Goal: Transaction & Acquisition: Purchase product/service

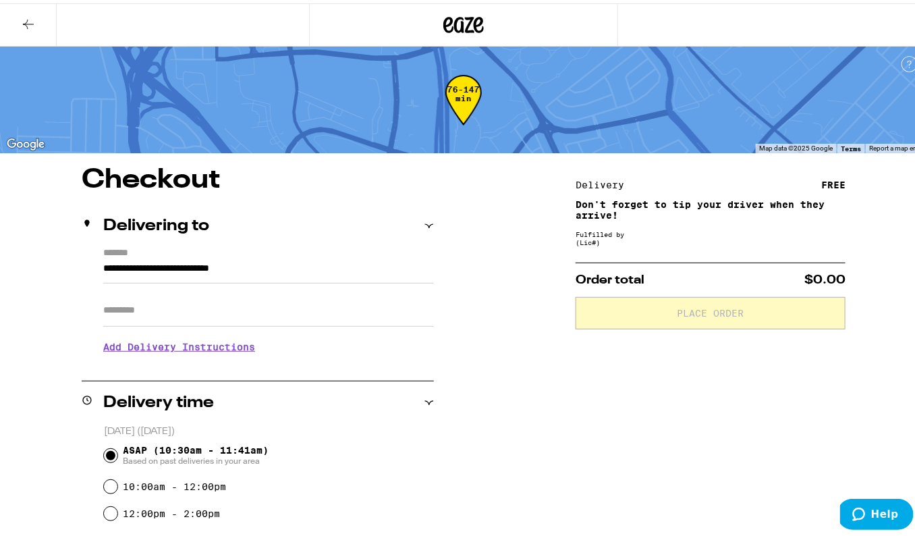
click at [446, 10] on icon at bounding box center [463, 21] width 40 height 24
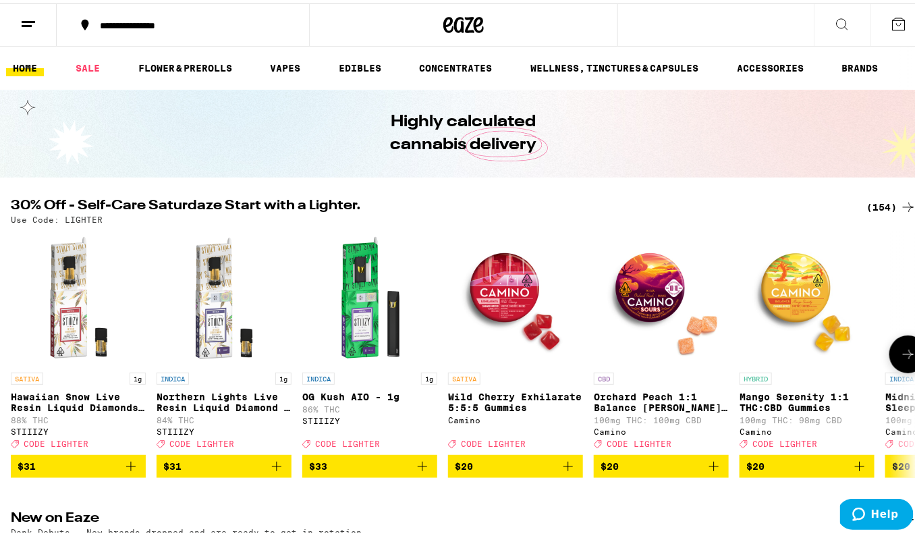
click at [205, 394] on p "Northern Lights Live Resin Liquid Diamond - 1g" at bounding box center [224, 399] width 135 height 22
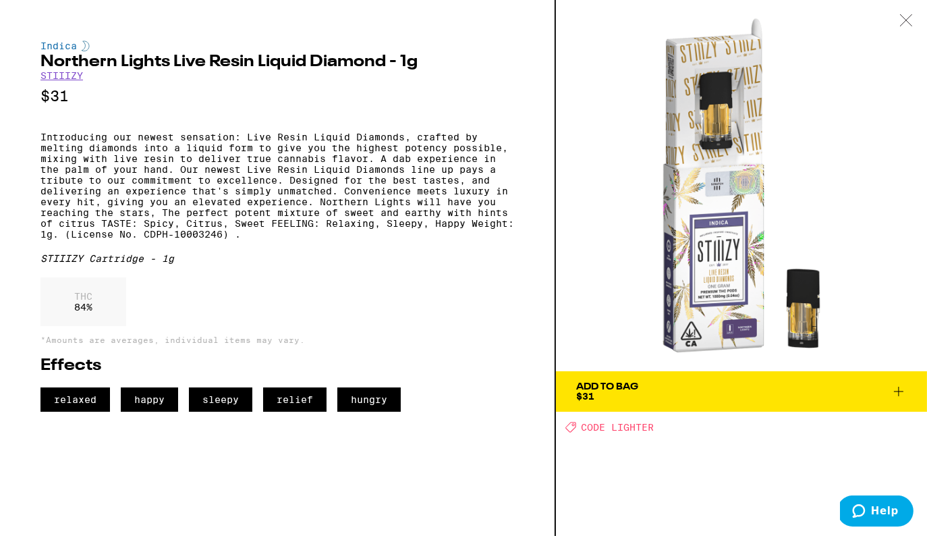
click at [907, 14] on icon at bounding box center [906, 20] width 13 height 12
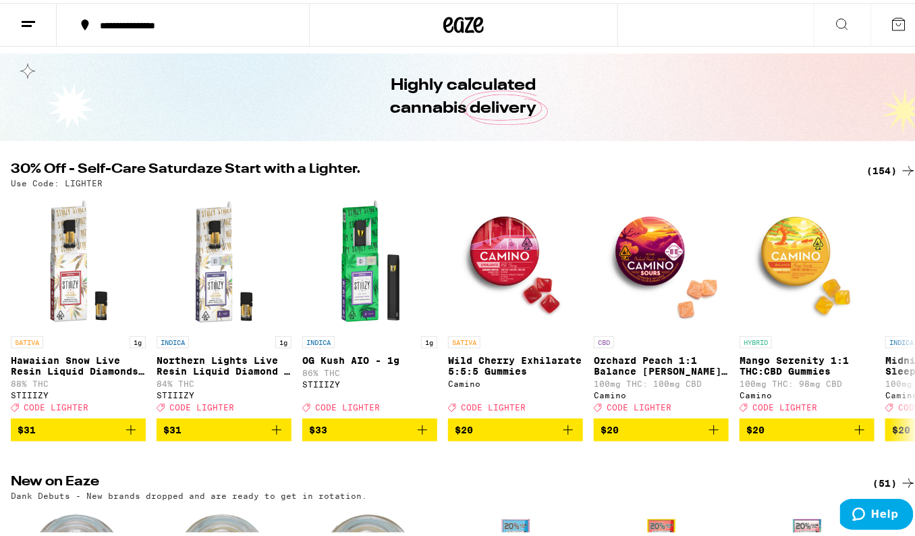
scroll to position [47, 0]
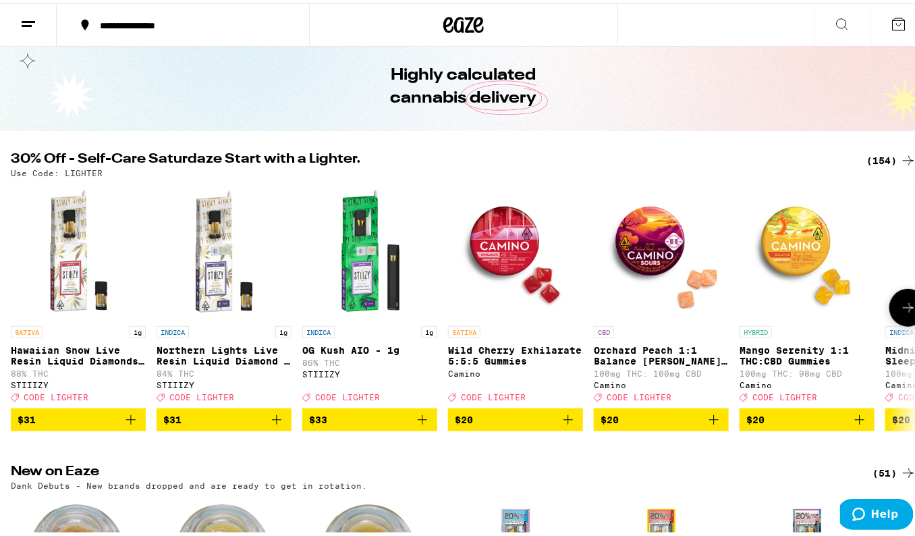
click at [204, 424] on span "$31" at bounding box center [223, 416] width 121 height 16
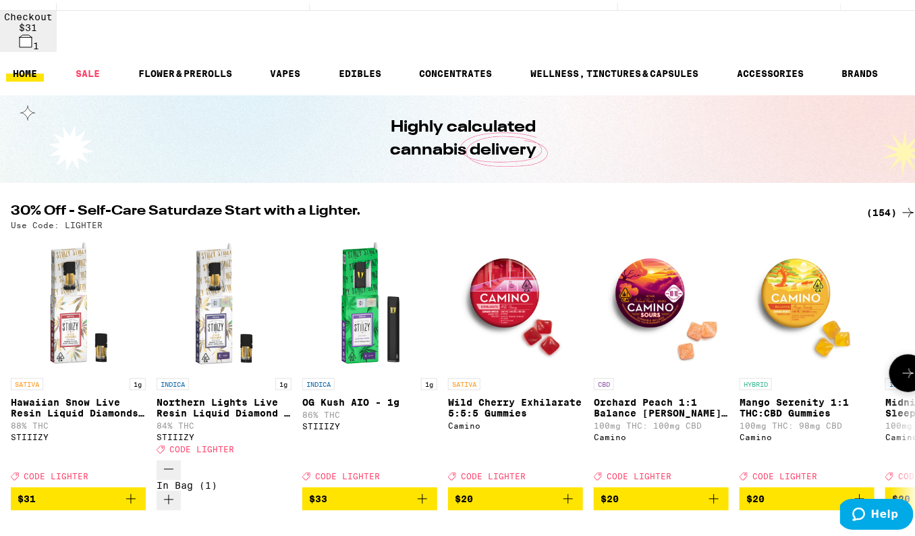
click at [896, 351] on button at bounding box center [908, 370] width 38 height 38
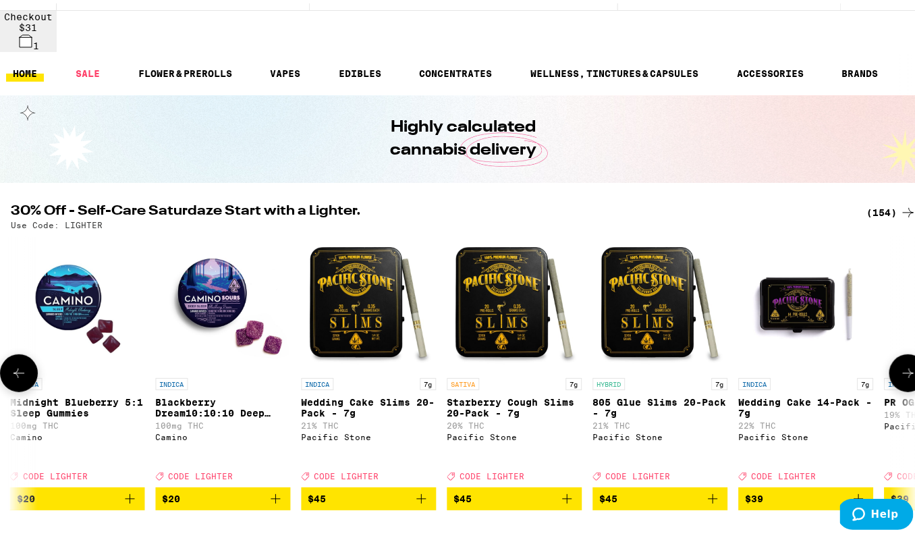
scroll to position [0, 878]
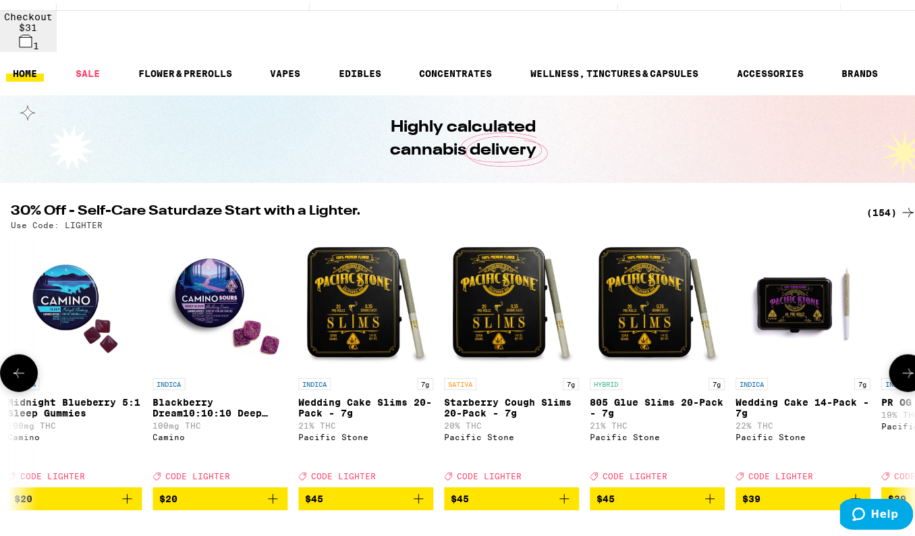
click at [896, 351] on button at bounding box center [908, 370] width 38 height 38
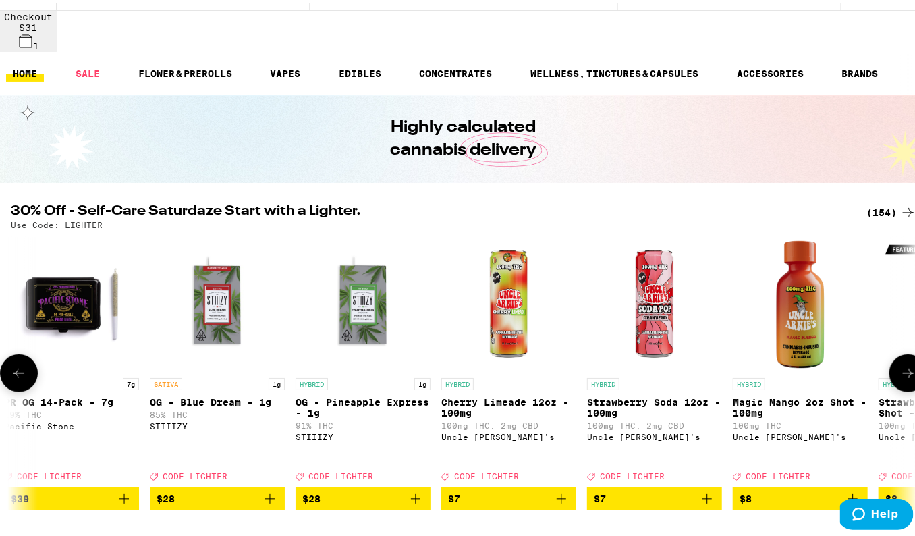
click at [896, 351] on button at bounding box center [908, 370] width 38 height 38
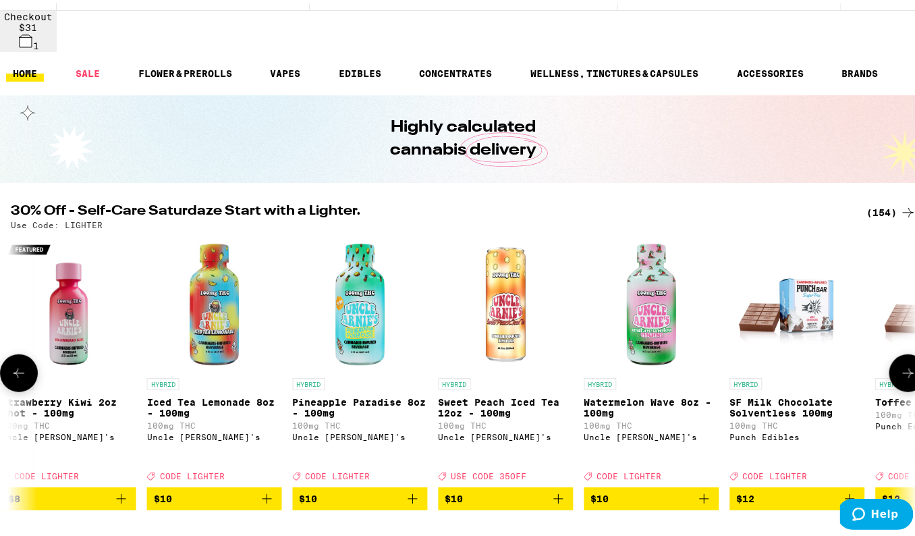
scroll to position [0, 2634]
click at [613, 487] on span "$10" at bounding box center [650, 495] width 121 height 16
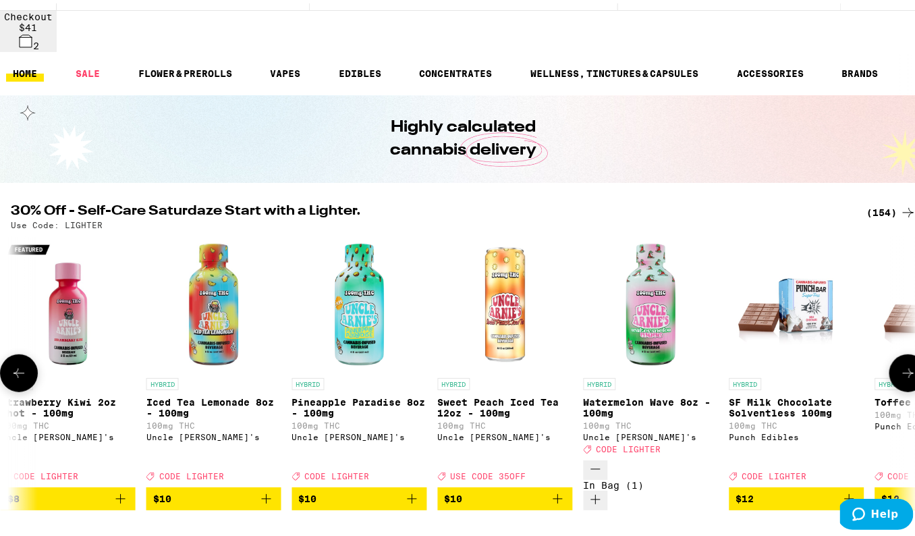
click at [640, 368] on div "Open page for Watermelon Wave 8oz - 100mg from Uncle Arnie's" at bounding box center [651, 368] width 135 height 0
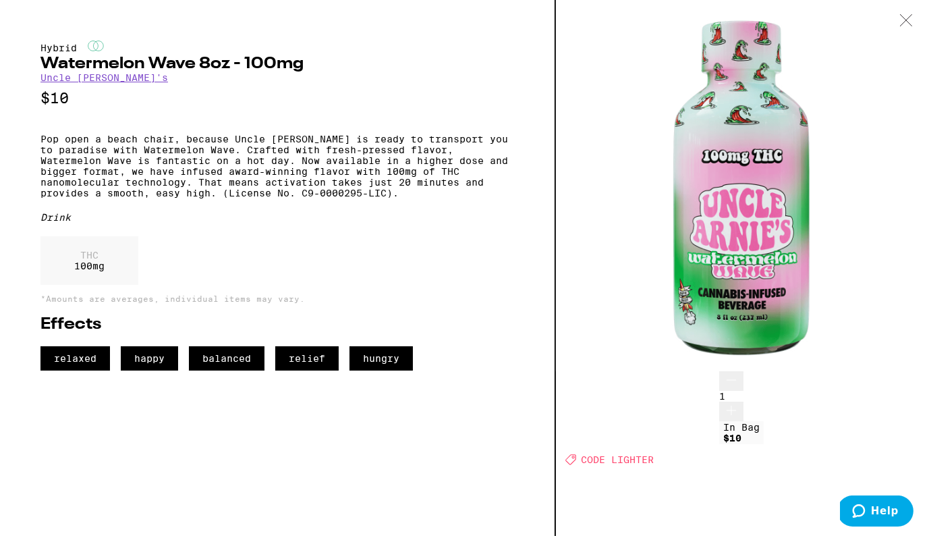
click at [910, 14] on icon at bounding box center [906, 20] width 13 height 12
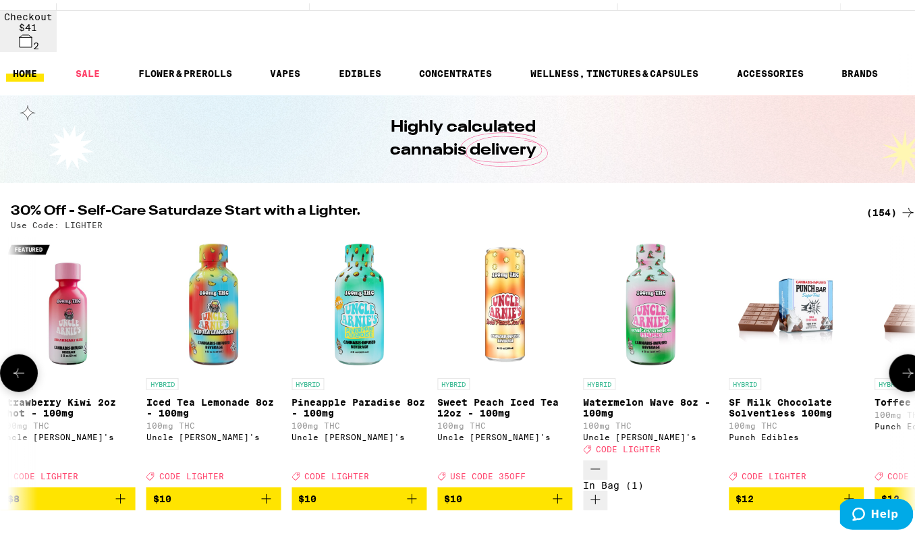
click at [903, 365] on icon at bounding box center [908, 369] width 11 height 9
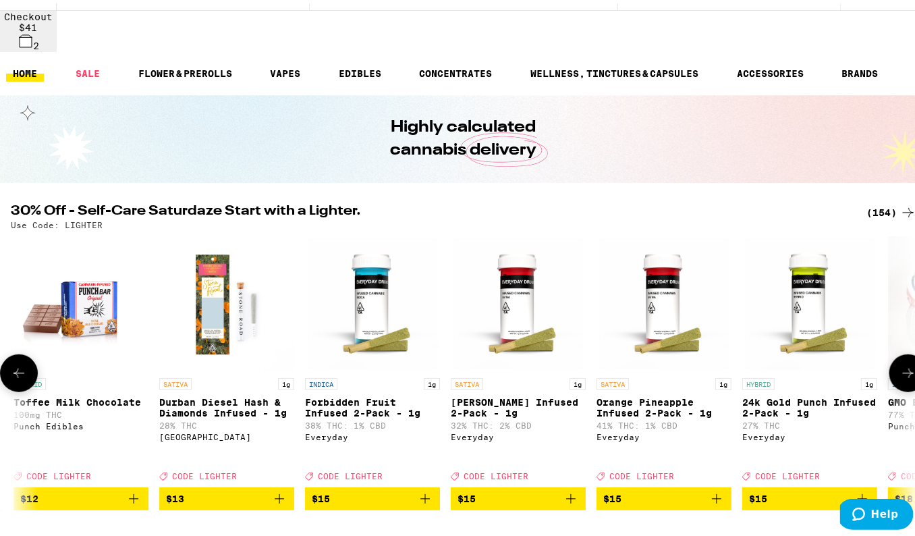
scroll to position [0, 3512]
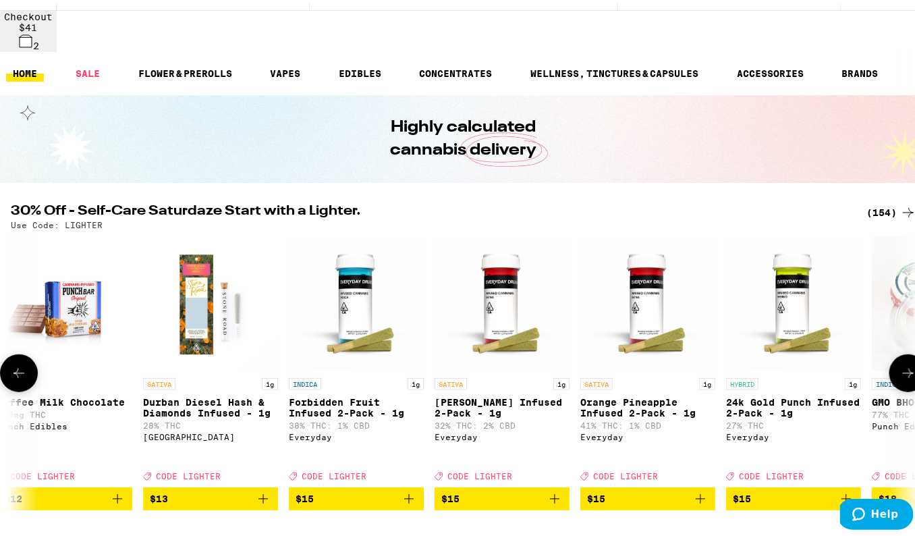
click at [903, 365] on icon at bounding box center [908, 369] width 11 height 9
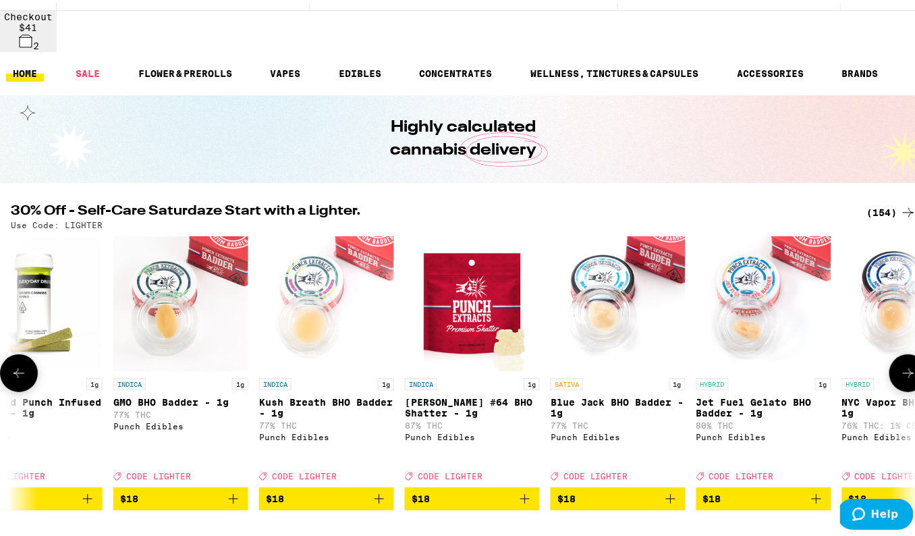
scroll to position [0, 4390]
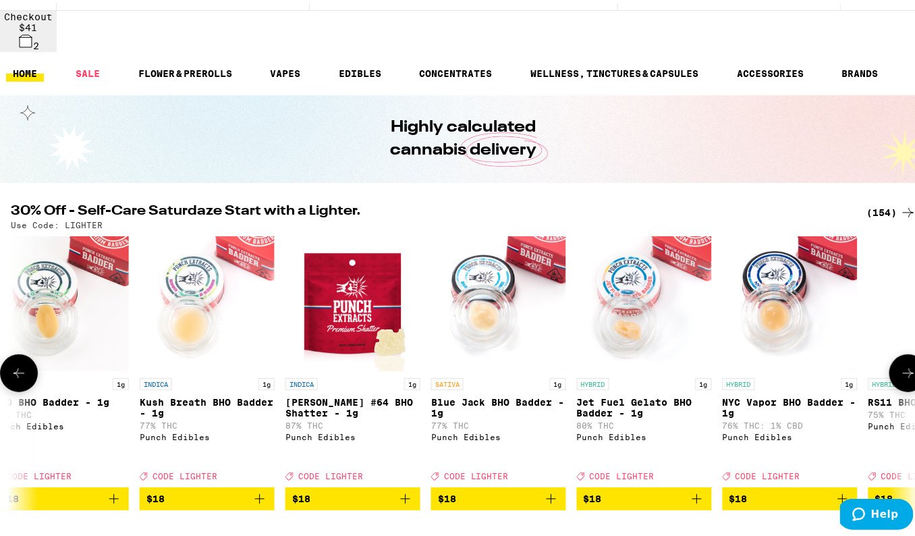
click at [903, 365] on icon at bounding box center [908, 369] width 11 height 9
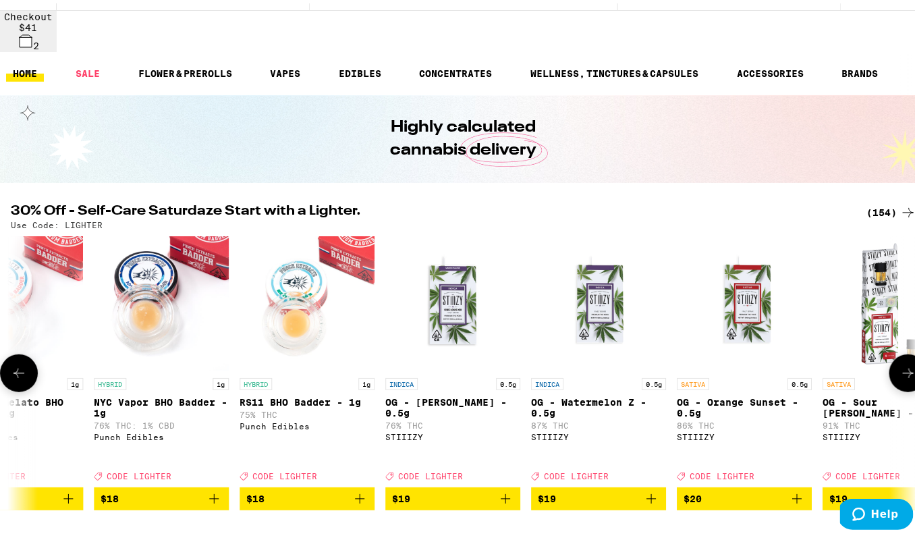
scroll to position [0, 5268]
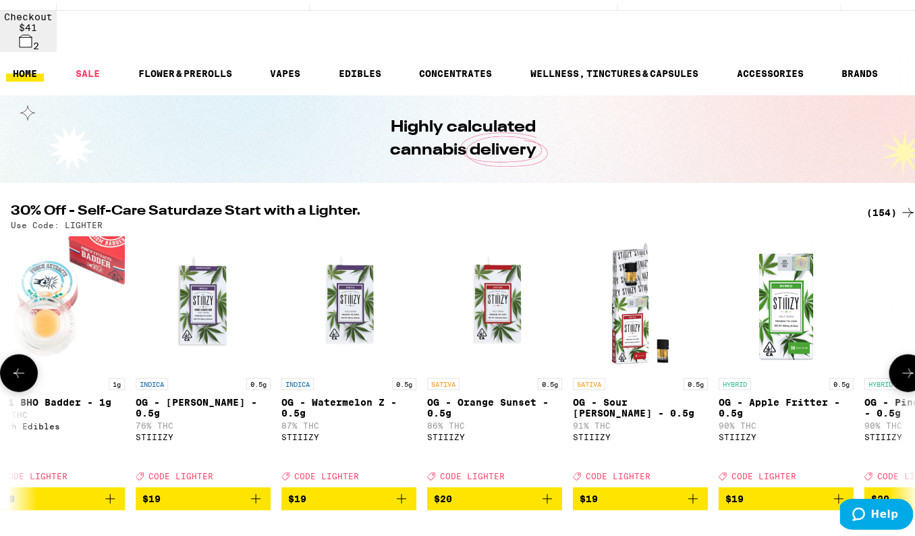
click at [903, 365] on icon at bounding box center [908, 369] width 11 height 9
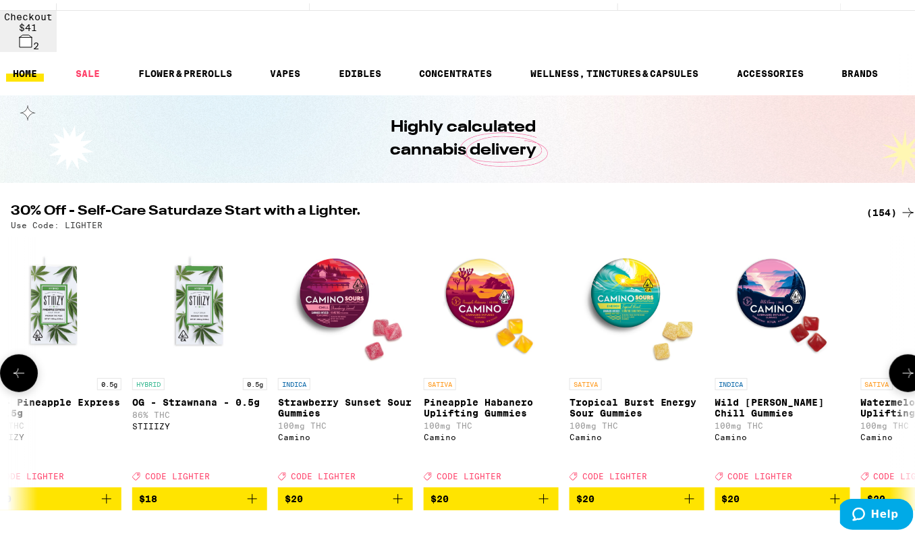
click at [903, 365] on icon at bounding box center [908, 369] width 11 height 9
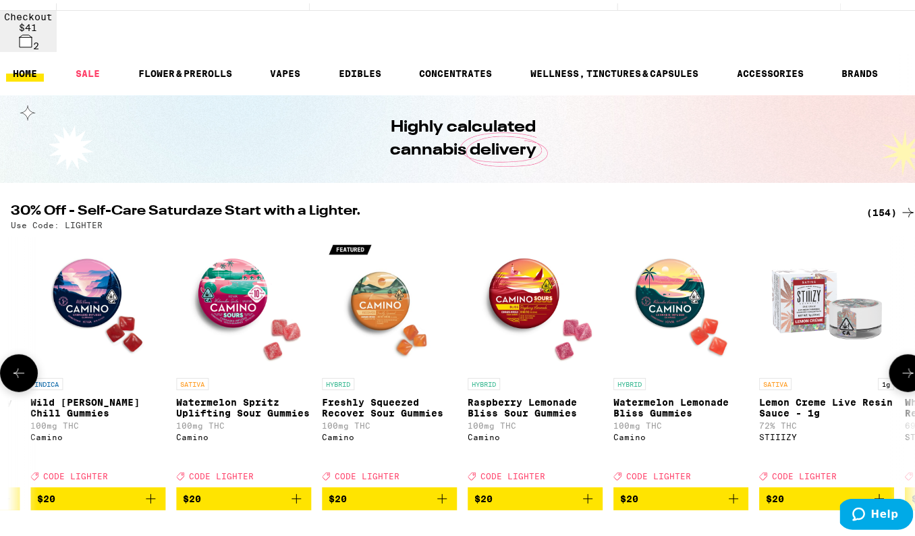
scroll to position [0, 7024]
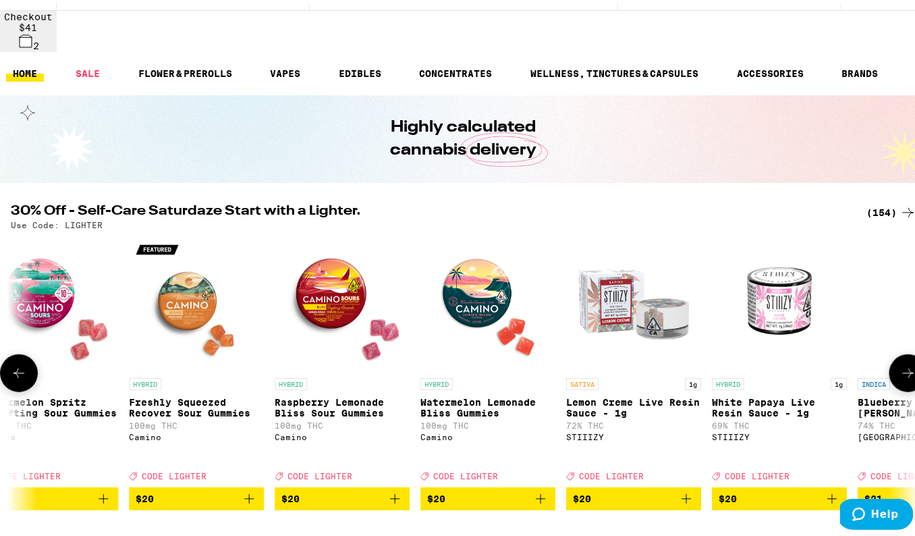
click at [903, 365] on icon at bounding box center [908, 369] width 11 height 9
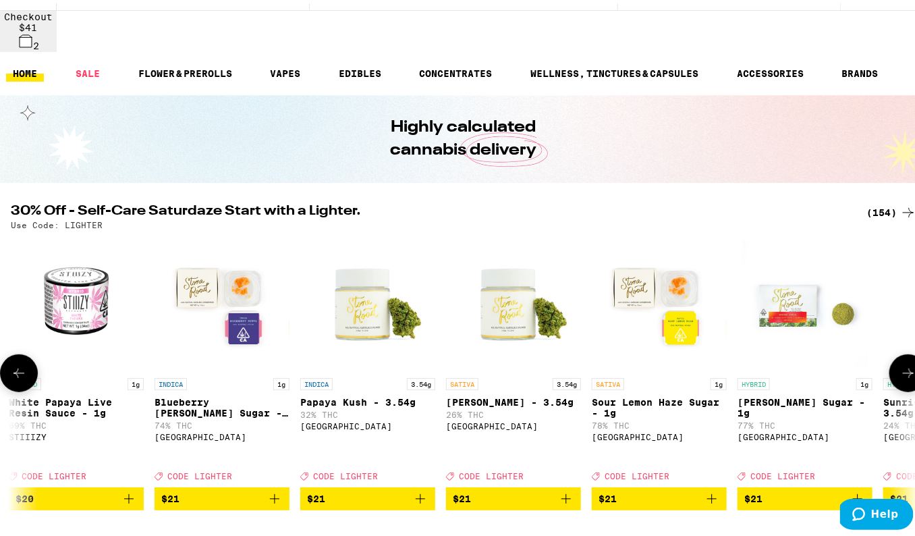
scroll to position [0, 7902]
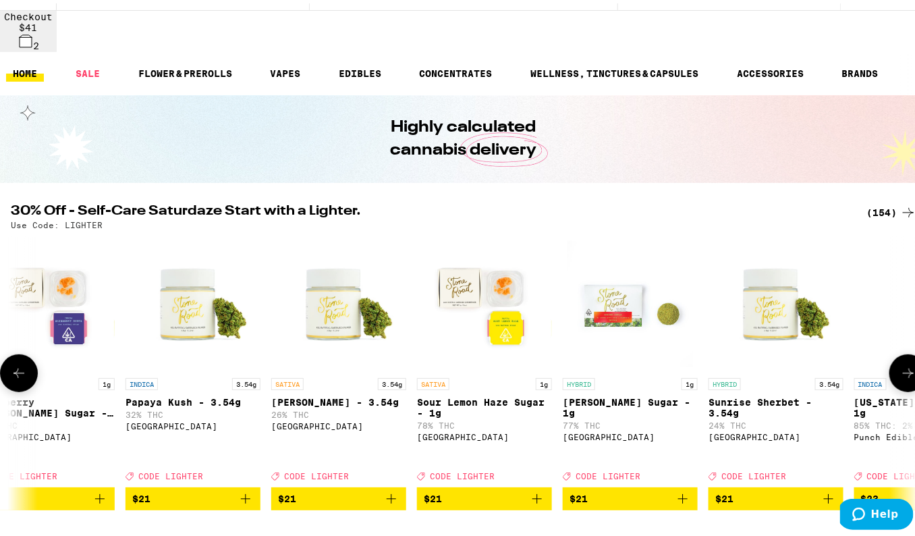
click at [903, 365] on icon at bounding box center [908, 369] width 11 height 9
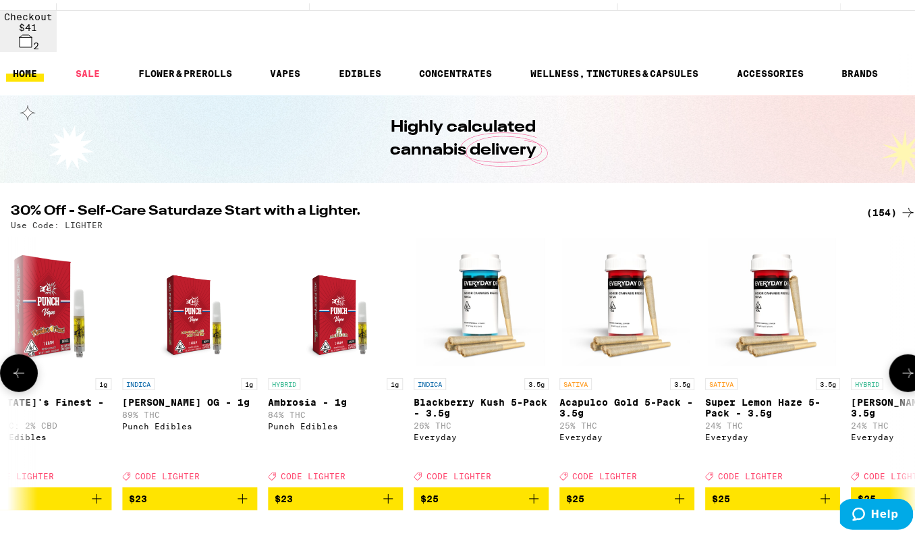
click at [903, 365] on icon at bounding box center [908, 369] width 11 height 9
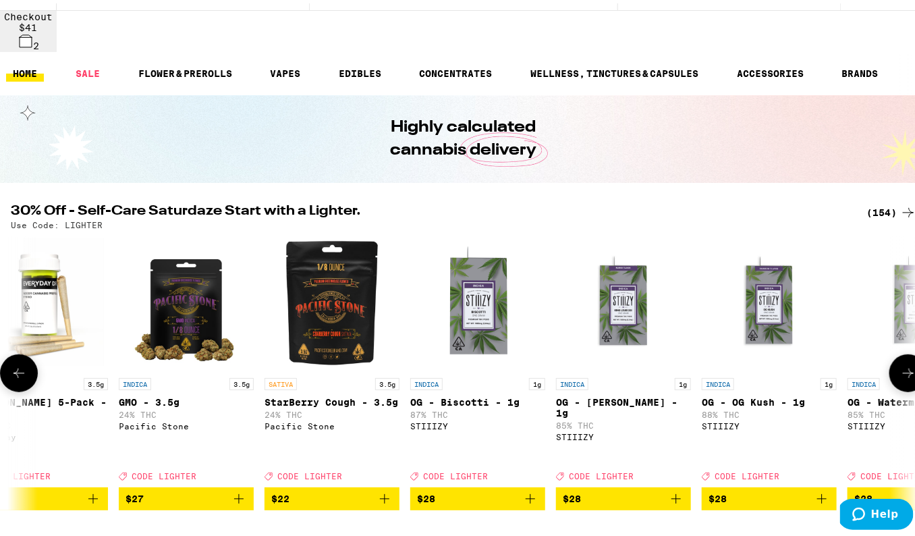
click at [903, 365] on icon at bounding box center [908, 369] width 11 height 9
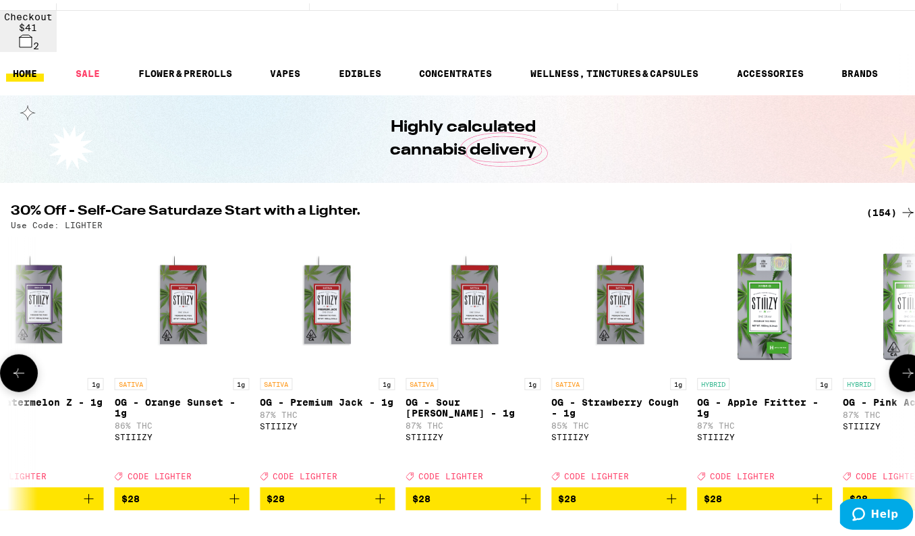
click at [903, 365] on icon at bounding box center [908, 369] width 11 height 9
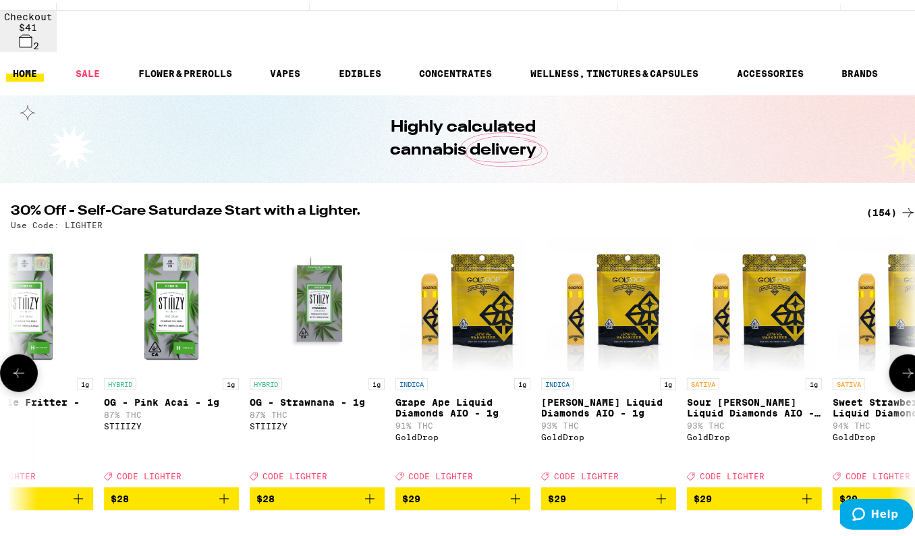
scroll to position [0, 11414]
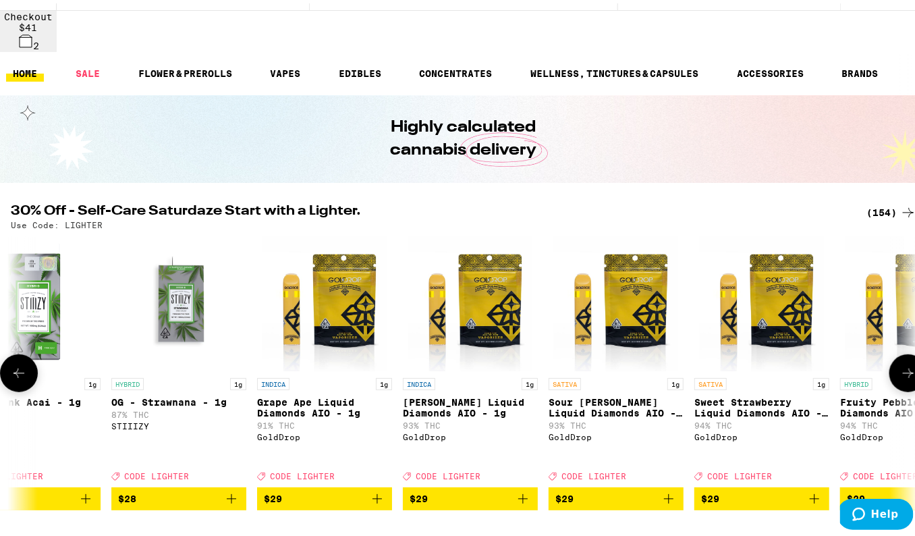
click at [903, 365] on icon at bounding box center [908, 369] width 11 height 9
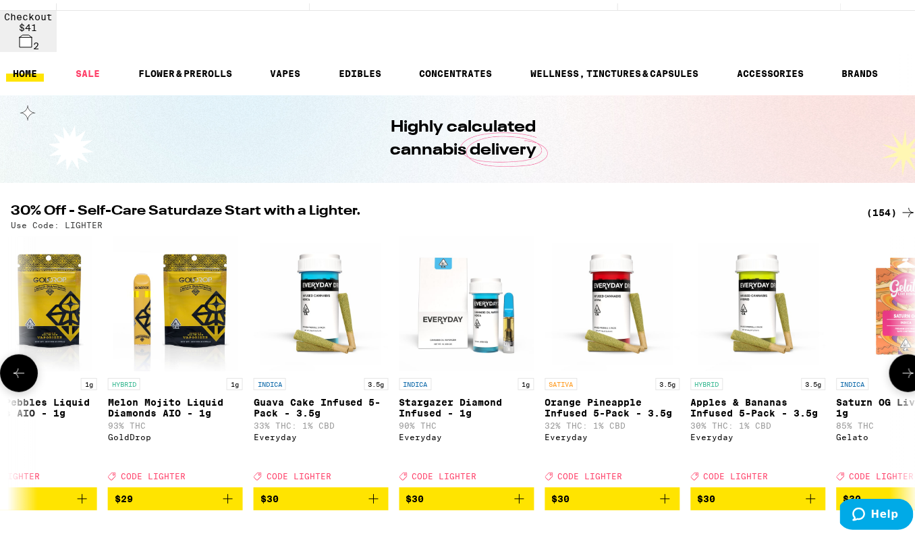
click at [903, 365] on icon at bounding box center [908, 369] width 11 height 9
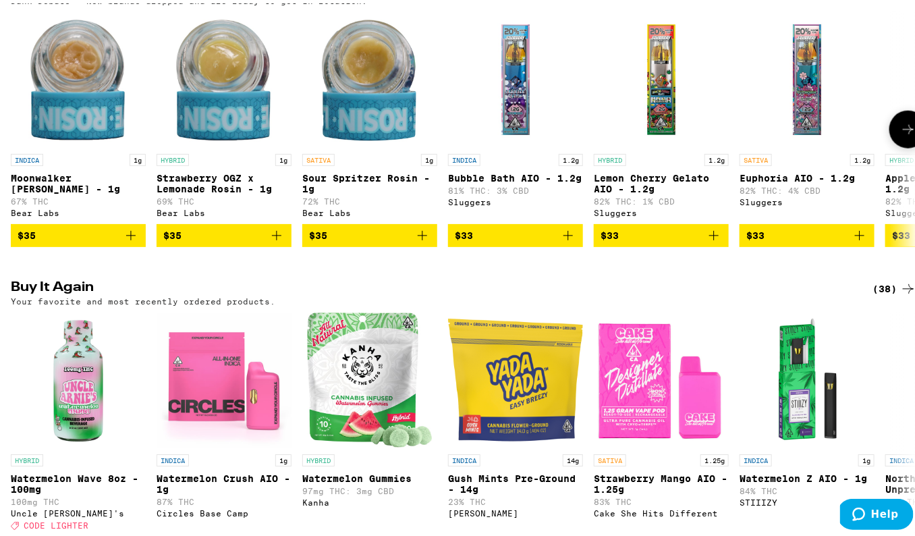
scroll to position [656, 0]
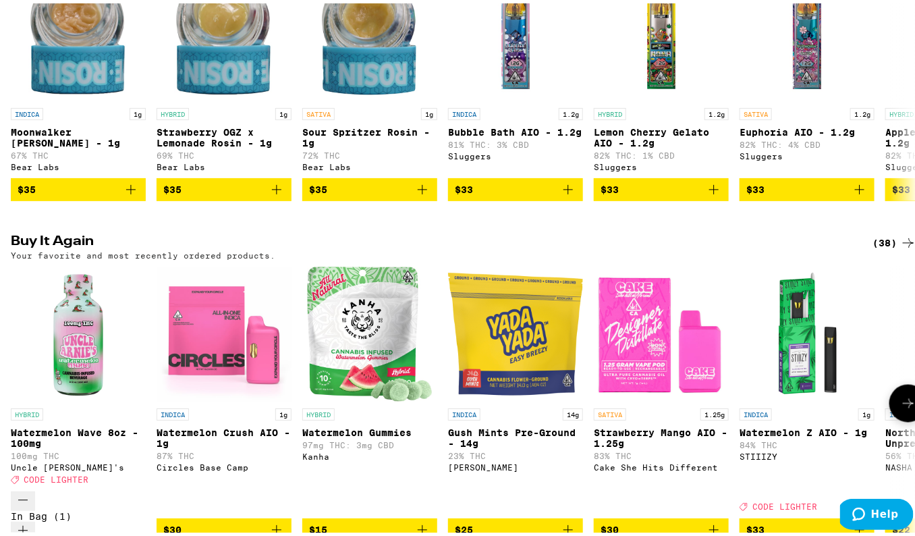
click at [516, 515] on button "$25" at bounding box center [515, 526] width 135 height 23
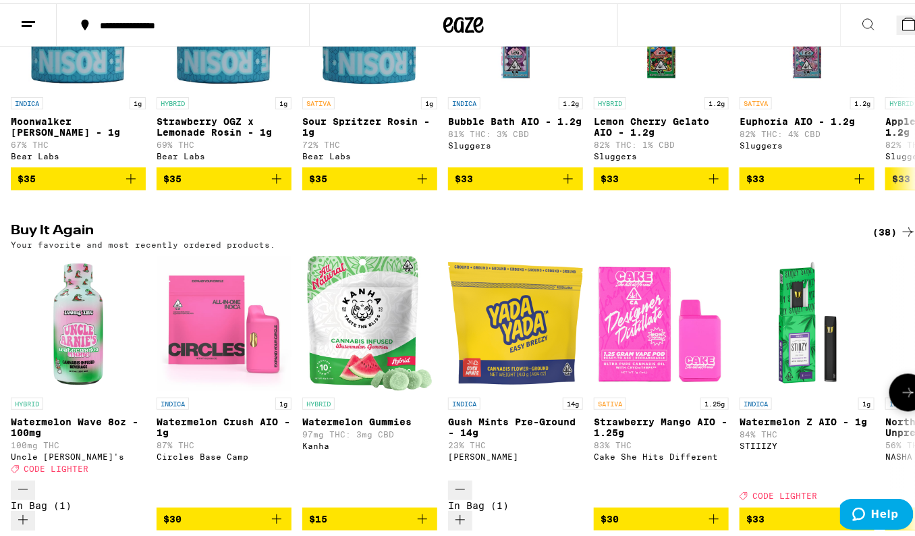
click at [891, 370] on button at bounding box center [908, 389] width 38 height 38
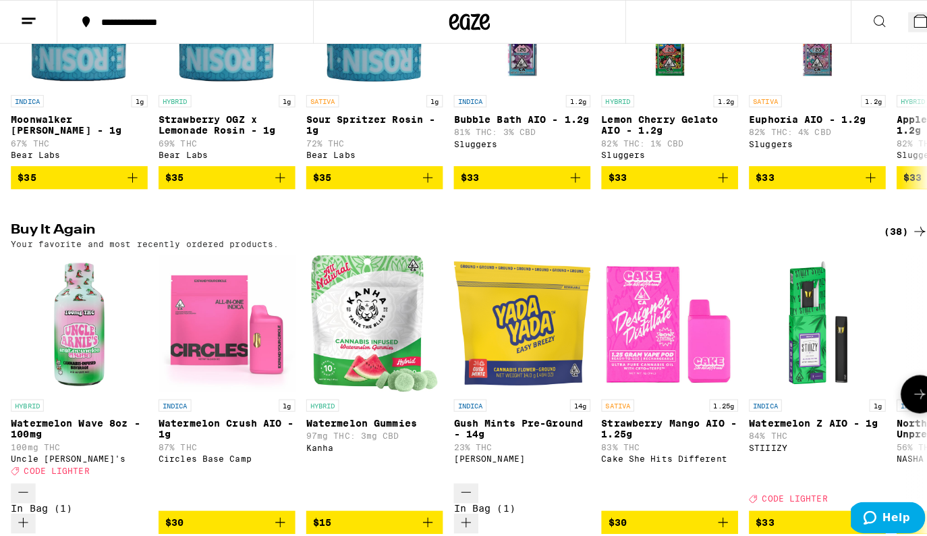
scroll to position [0, 878]
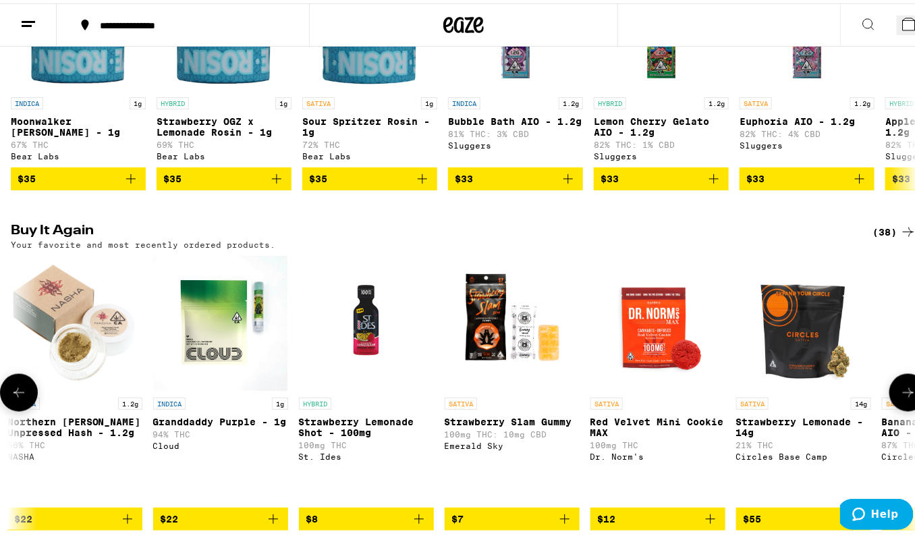
click at [68, 507] on span "$22" at bounding box center [74, 515] width 121 height 16
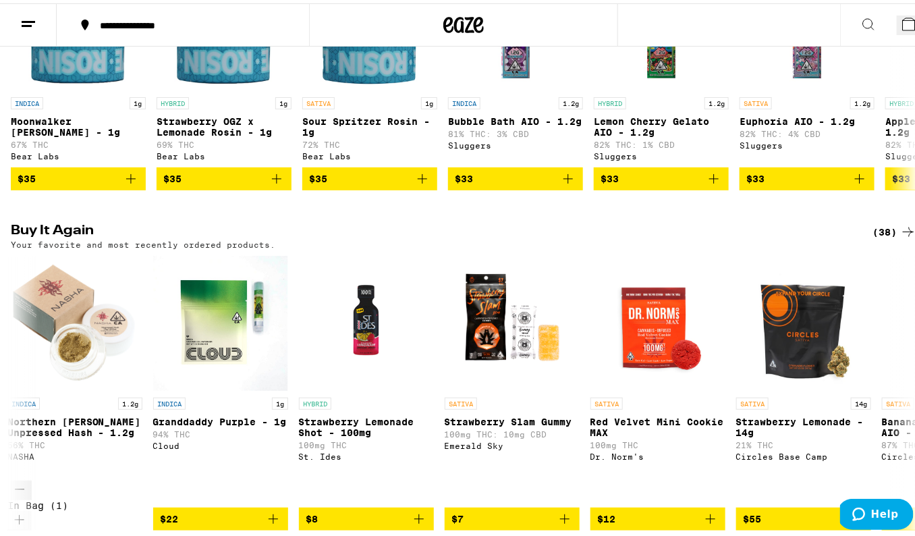
click at [897, 12] on button "4" at bounding box center [912, 22] width 30 height 20
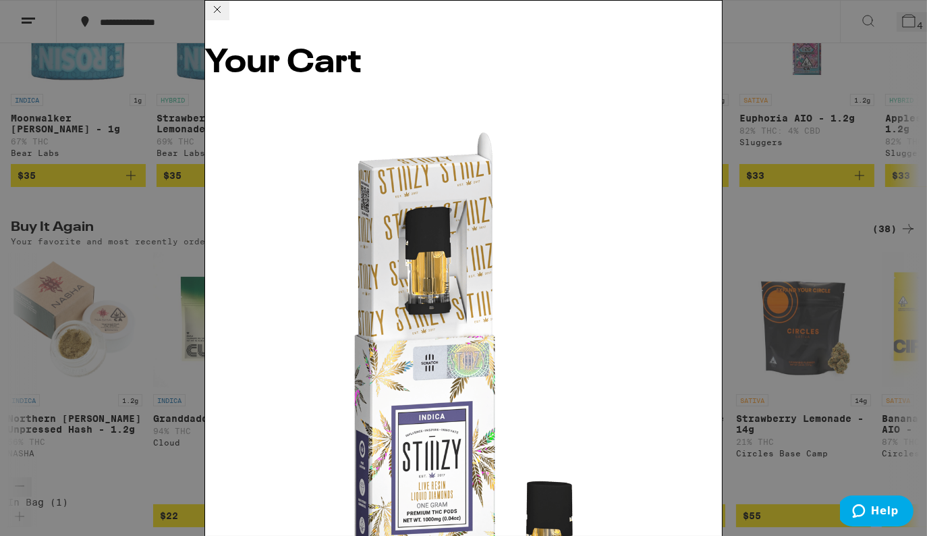
scroll to position [153, 0]
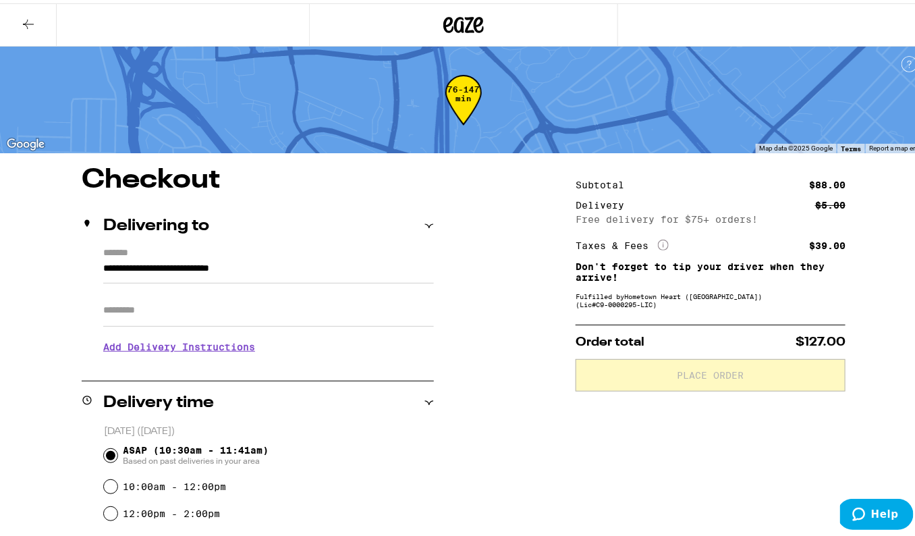
click at [183, 300] on input "Apt/Suite" at bounding box center [268, 307] width 331 height 32
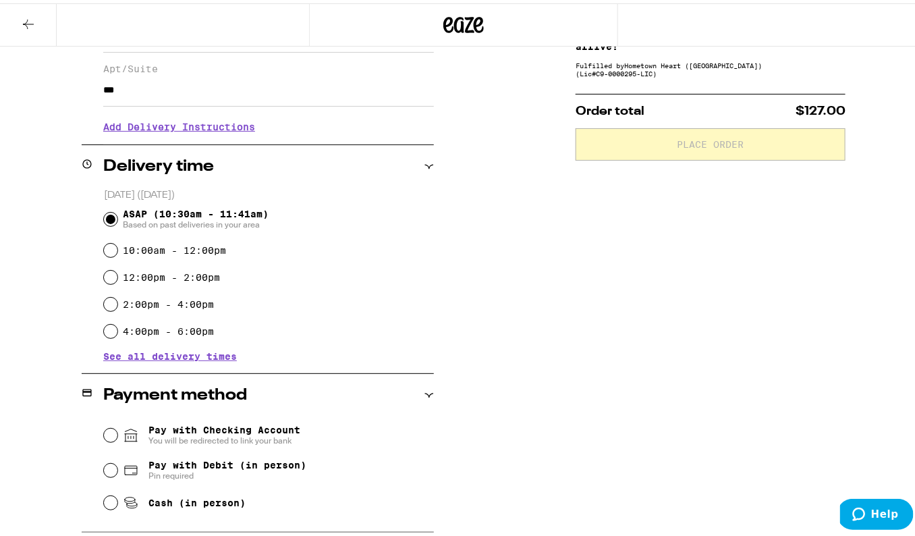
scroll to position [480, 0]
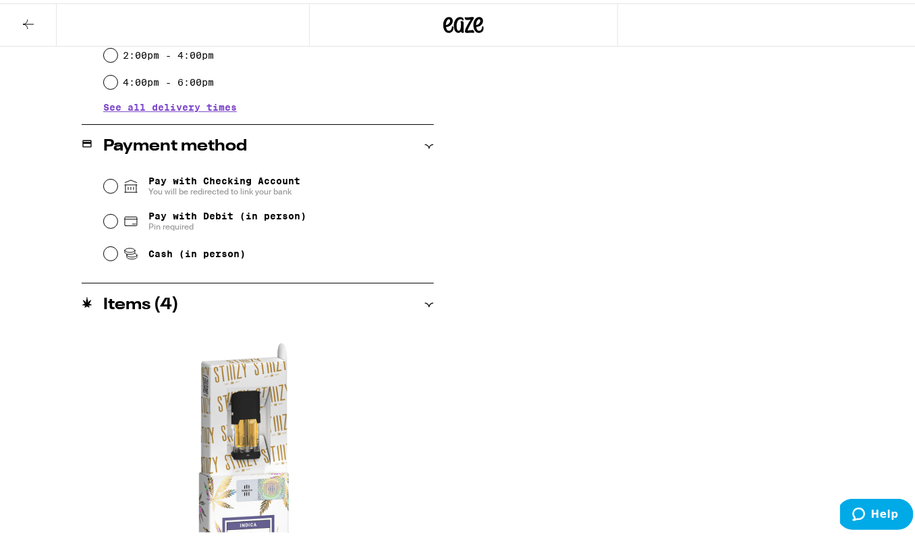
type input "***"
click at [107, 225] on input "Pay with Debit (in person) Pin required" at bounding box center [110, 217] width 13 height 13
radio input "true"
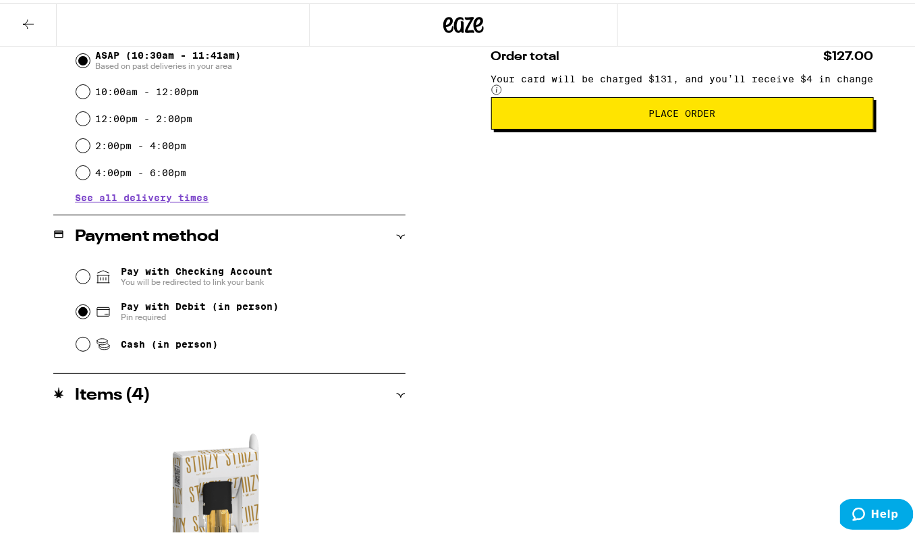
scroll to position [196, 0]
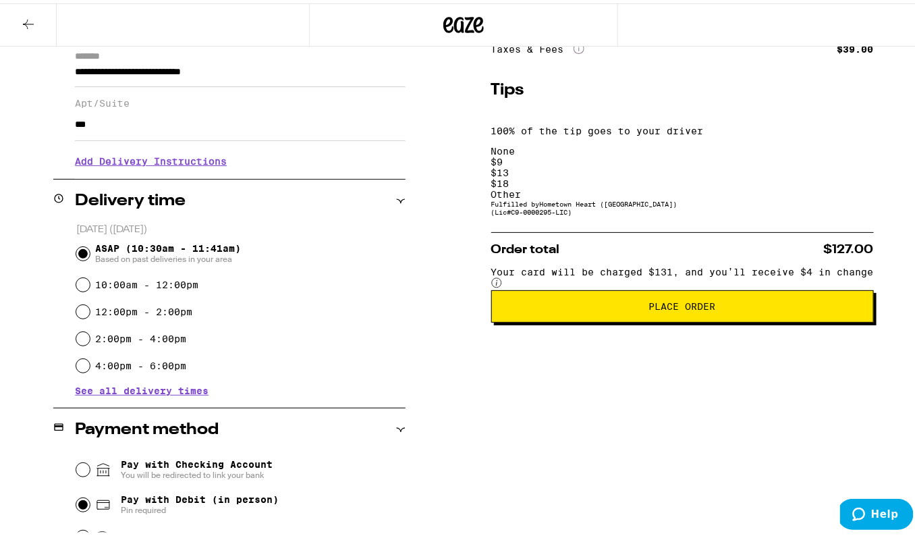
click at [746, 175] on div "$ 18" at bounding box center [682, 180] width 383 height 11
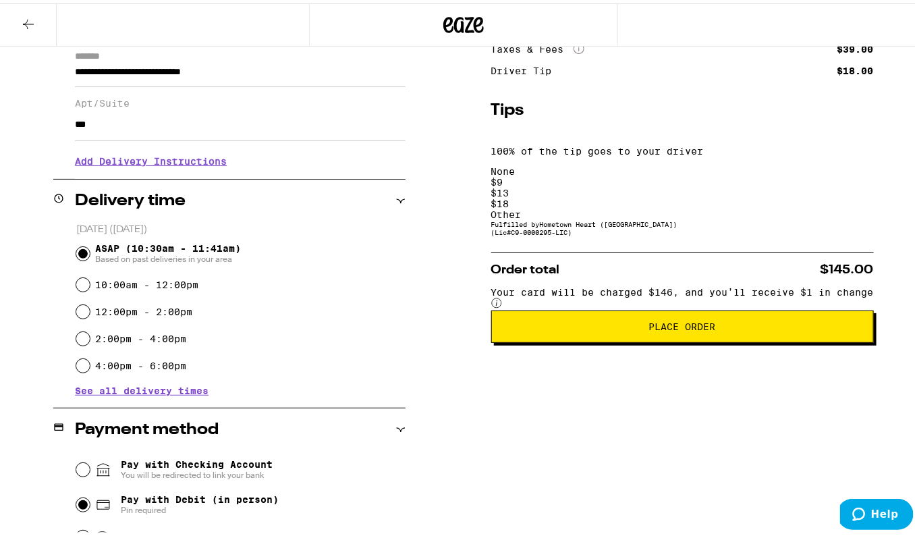
click at [684, 319] on span "Place Order" at bounding box center [682, 323] width 67 height 9
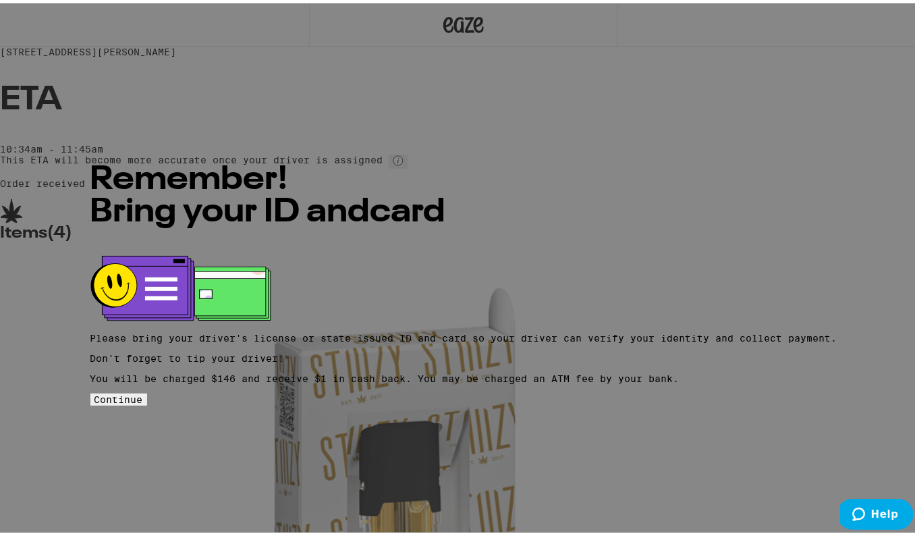
click at [143, 391] on span "Continue" at bounding box center [118, 396] width 49 height 11
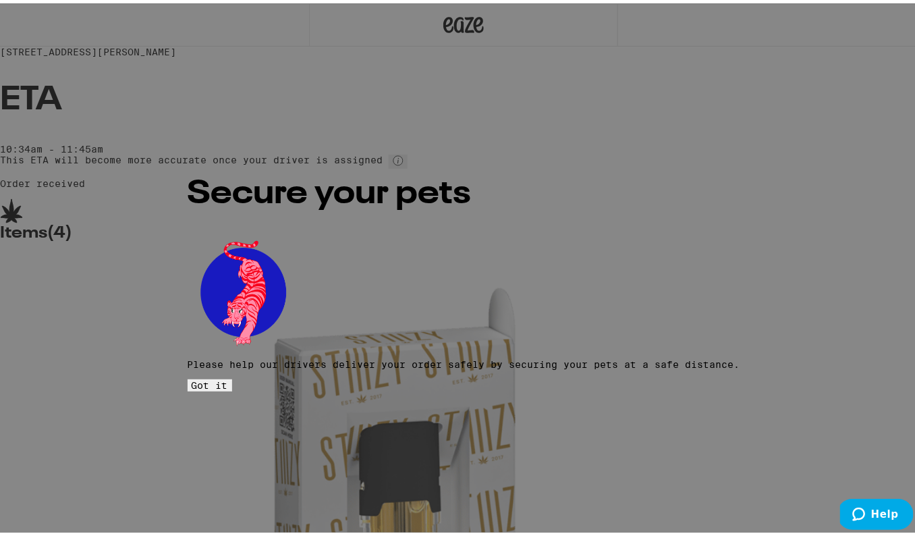
click at [228, 377] on span "Got it" at bounding box center [210, 382] width 36 height 11
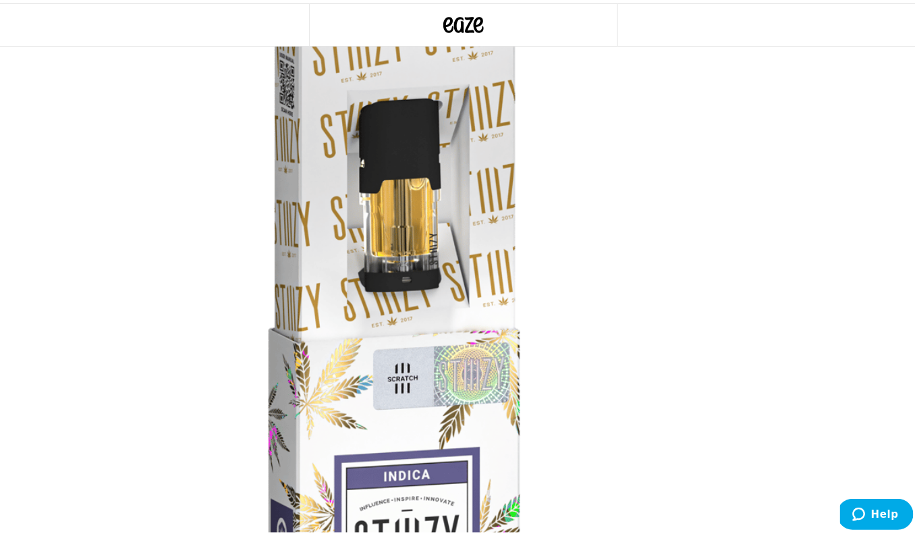
scroll to position [313, 0]
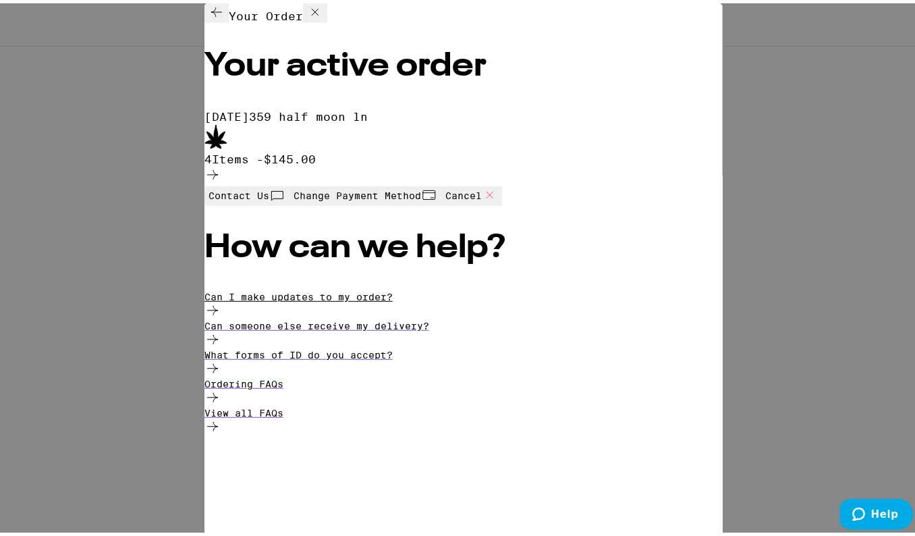
click at [313, 299] on p "Can I make updates to my order?" at bounding box center [463, 293] width 518 height 11
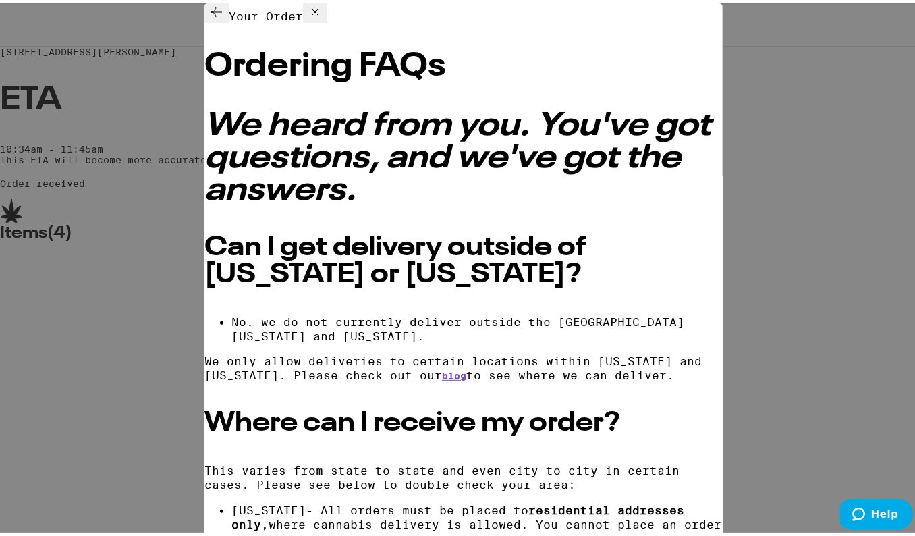
click at [323, 9] on icon at bounding box center [315, 9] width 16 height 16
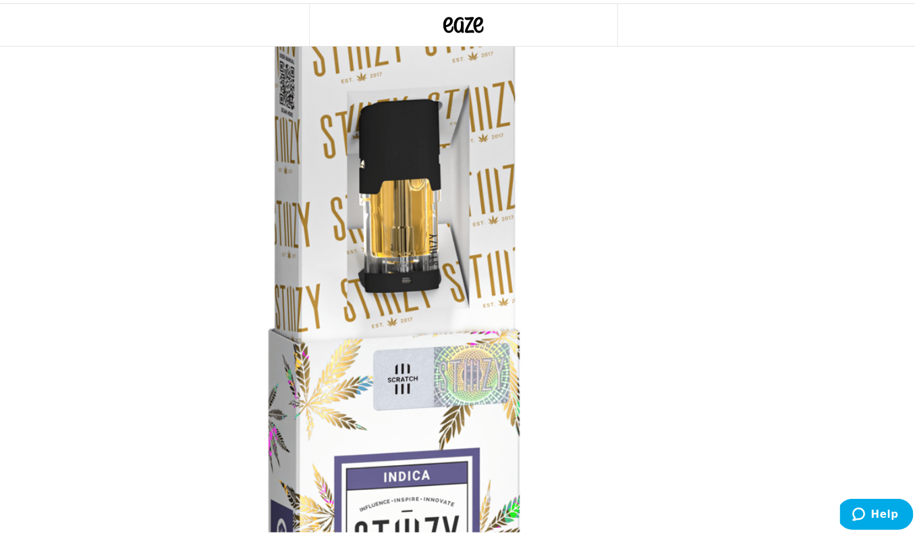
scroll to position [302, 0]
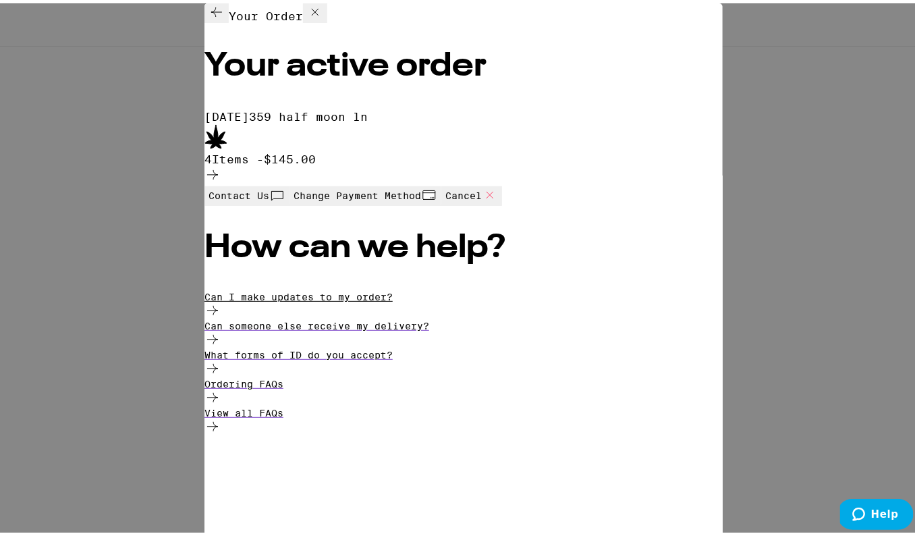
click at [267, 299] on p "Can I make updates to my order?" at bounding box center [463, 293] width 518 height 11
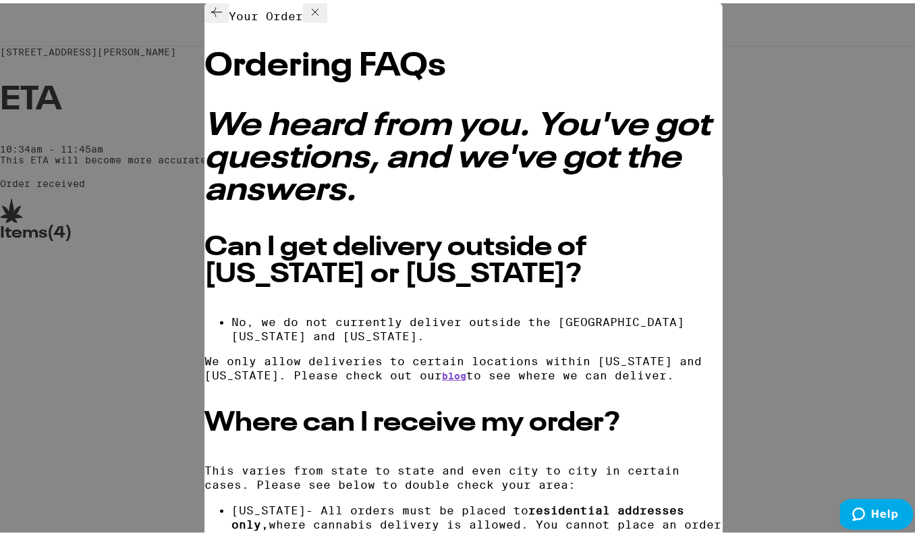
click at [323, 11] on icon at bounding box center [315, 9] width 16 height 16
